Goal: Entertainment & Leisure: Consume media (video, audio)

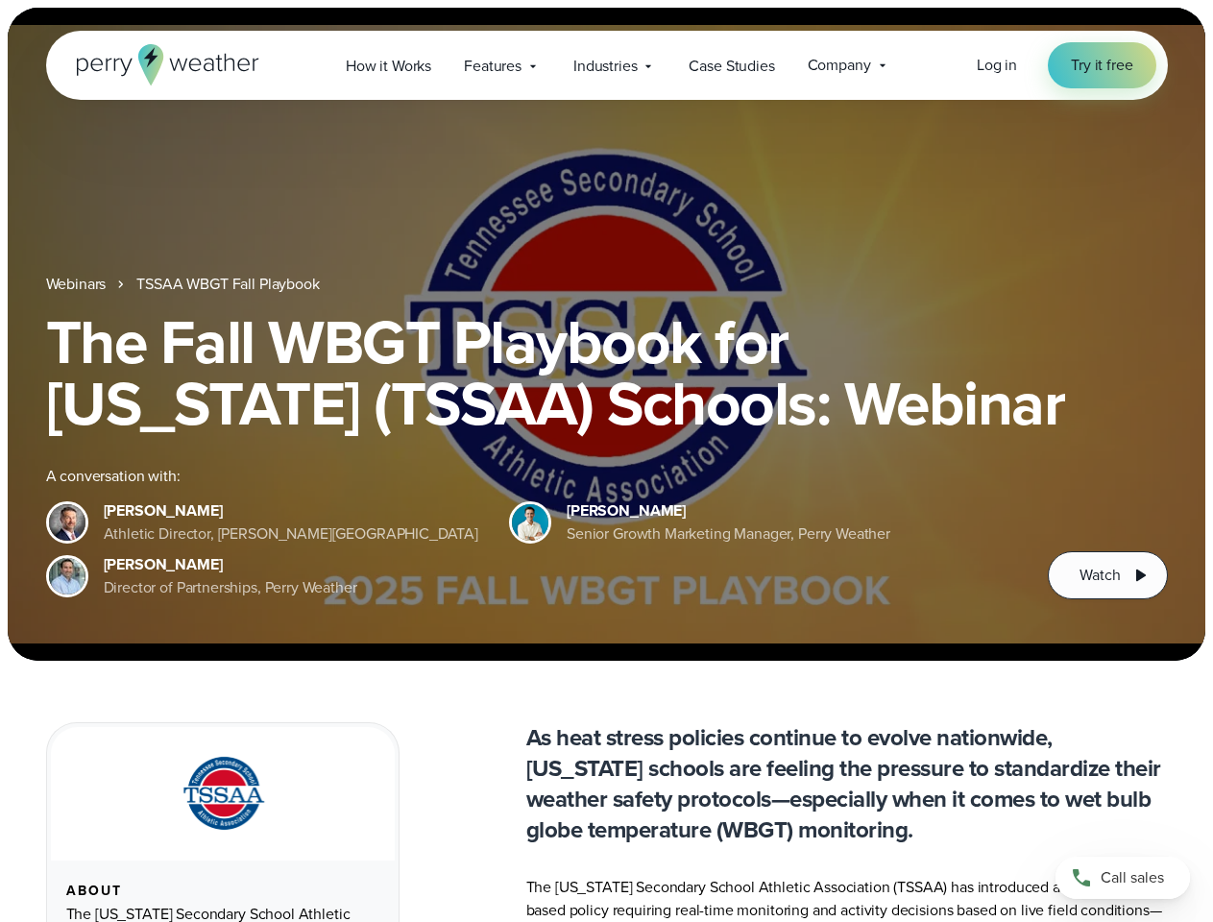
click at [606, 461] on div "The Fall WBGT Playbook for [US_STATE] (TSSAA) Schools: Webinar A conversation w…" at bounding box center [607, 455] width 1122 height 288
click at [606, 65] on span "Industries" at bounding box center [605, 66] width 63 height 23
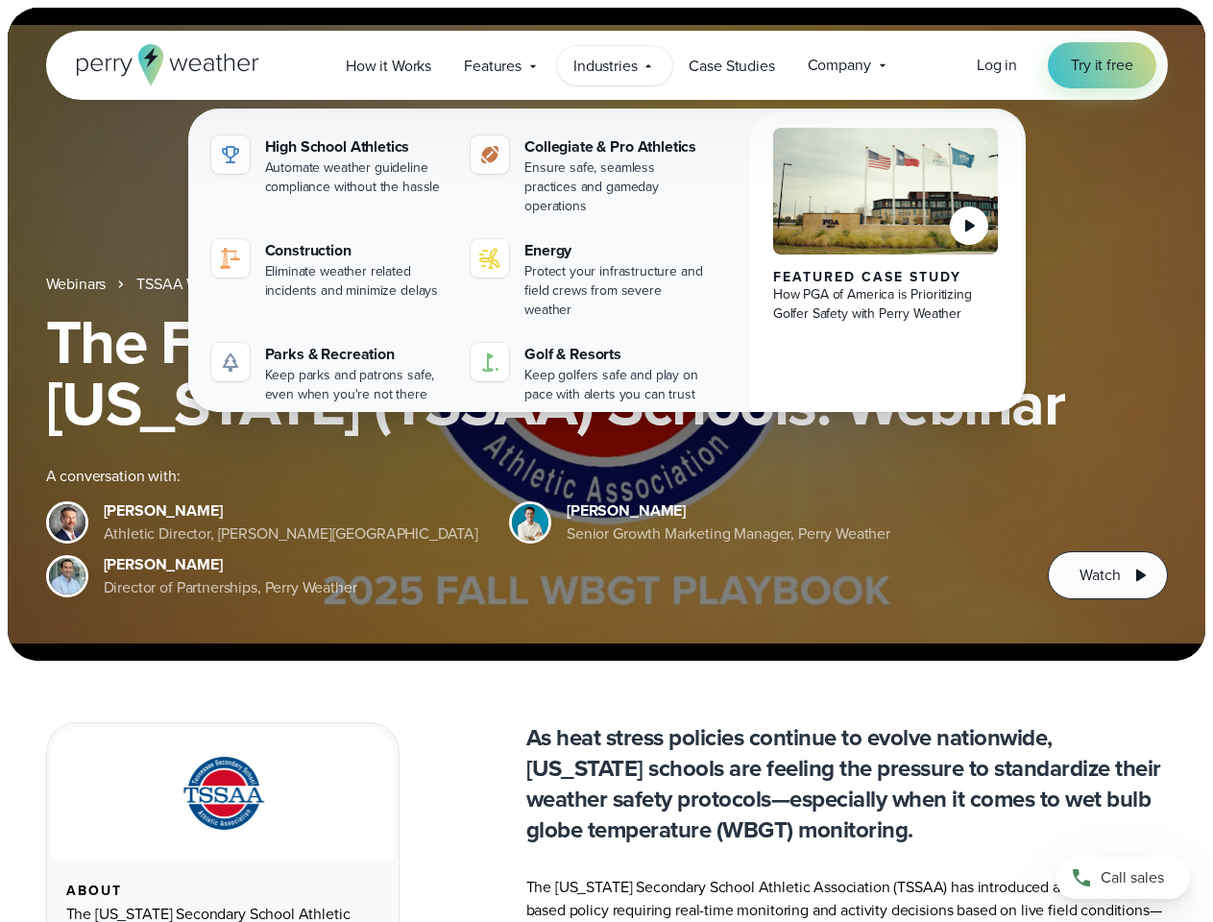
click at [606, 334] on h1 "The Fall WBGT Playbook for [US_STATE] (TSSAA) Schools: Webinar" at bounding box center [607, 372] width 1122 height 123
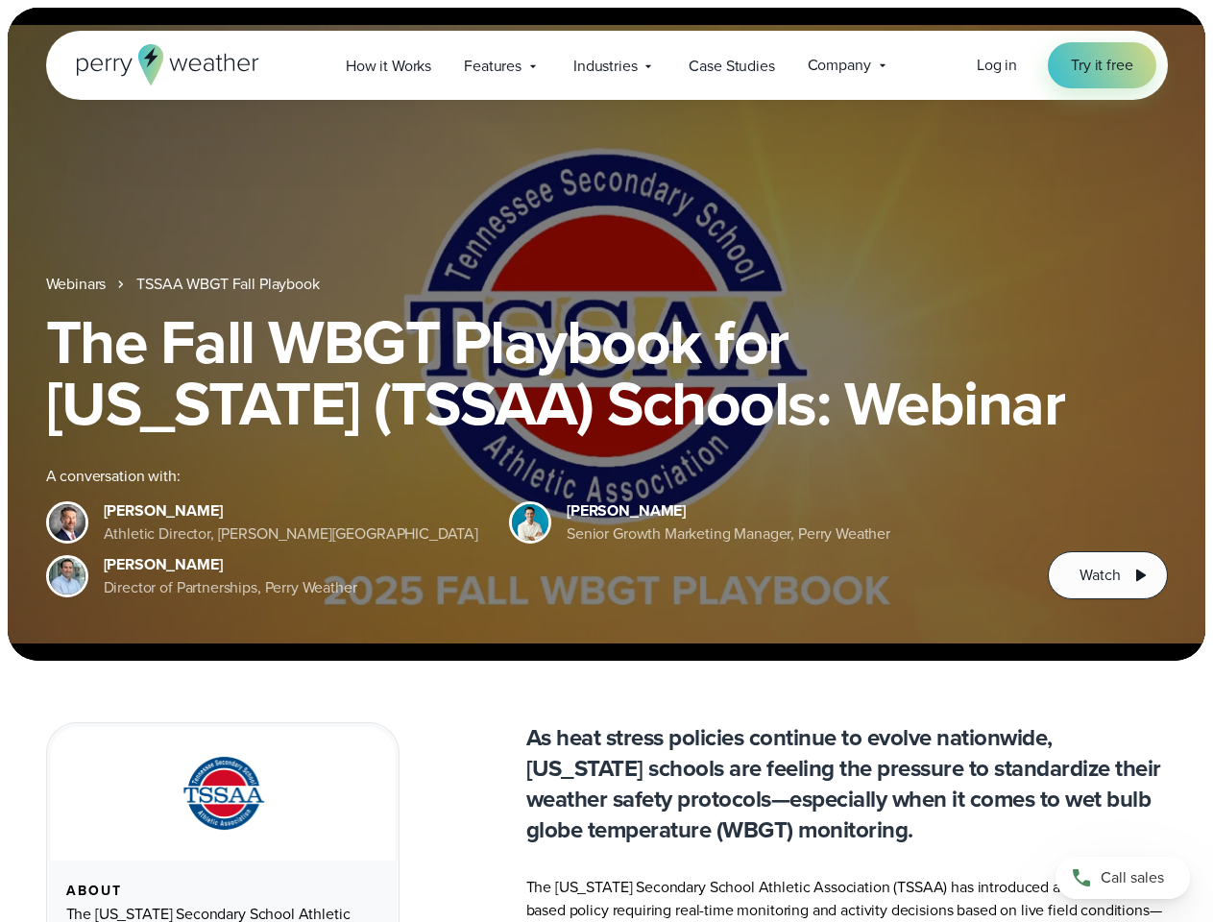
click at [230, 284] on link "TSSAA WBGT Fall Playbook" at bounding box center [227, 284] width 183 height 23
click at [1108, 576] on span "Watch" at bounding box center [1100, 575] width 40 height 23
